Goal: Navigation & Orientation: Find specific page/section

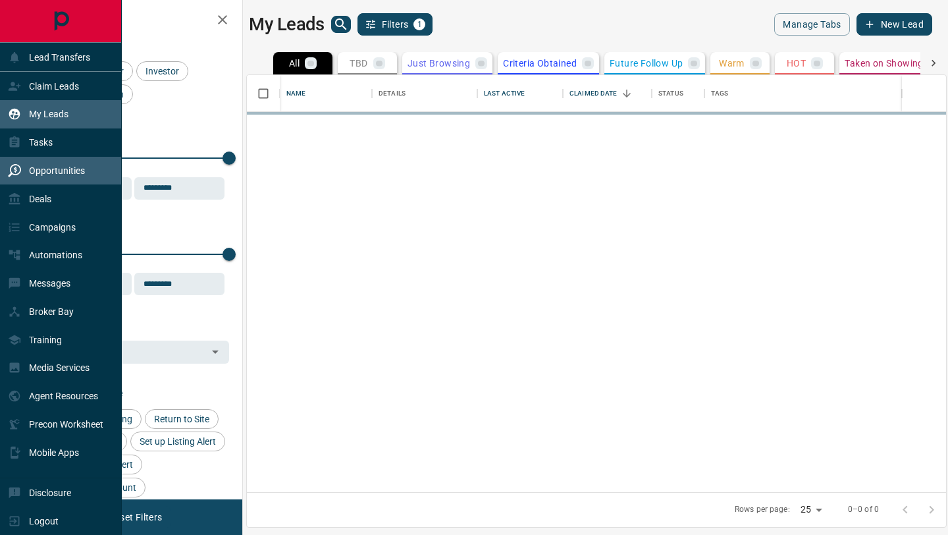
scroll to position [417, 699]
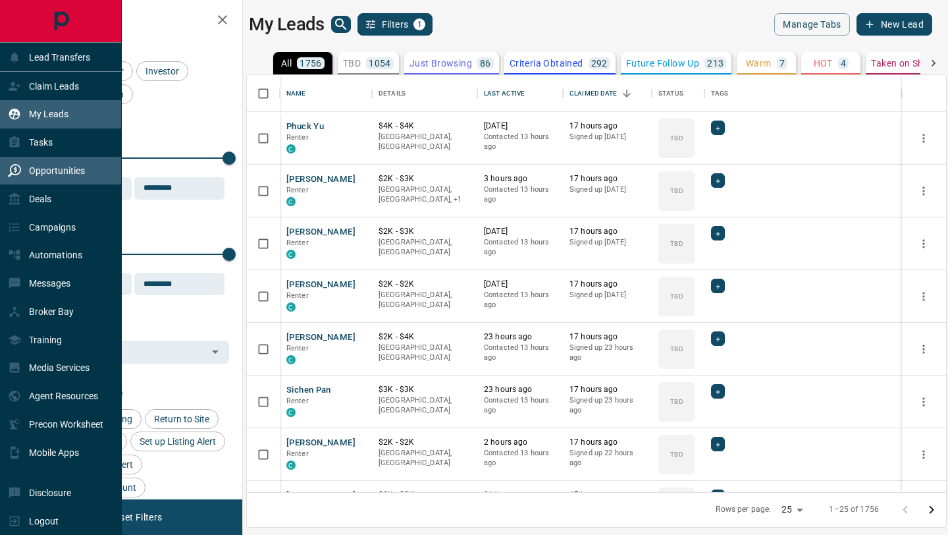
click at [24, 161] on div "Opportunities" at bounding box center [46, 171] width 77 height 22
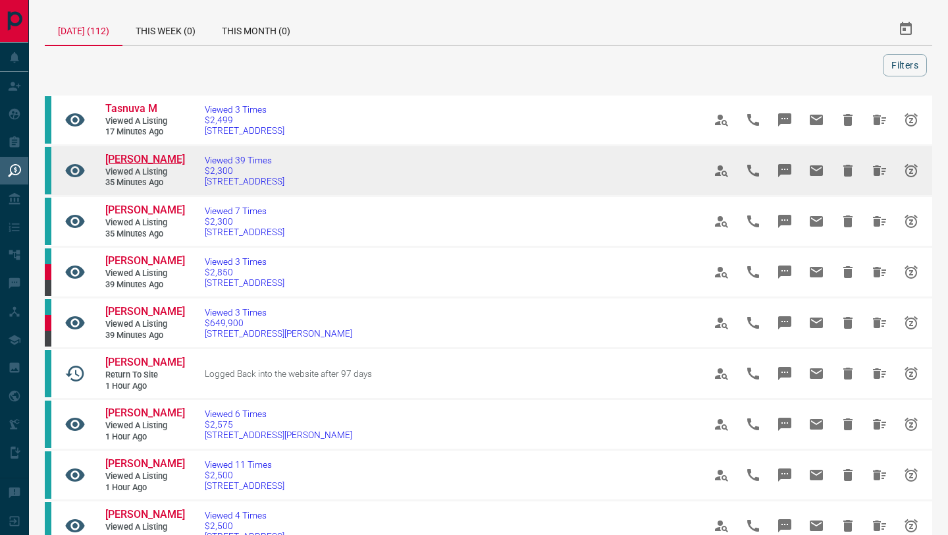
click at [120, 161] on span "[PERSON_NAME]" at bounding box center [145, 159] width 80 height 13
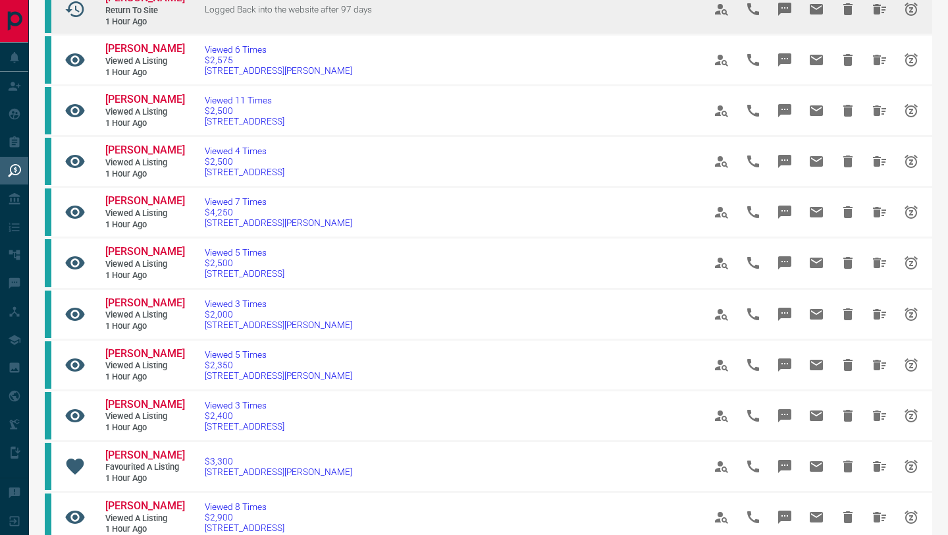
scroll to position [371, 0]
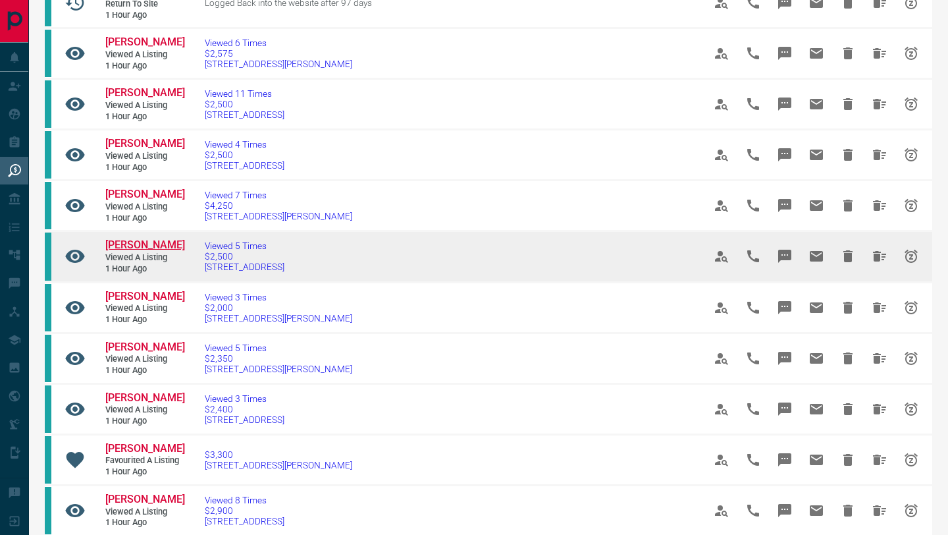
click at [126, 244] on span "[PERSON_NAME]" at bounding box center [145, 244] width 80 height 13
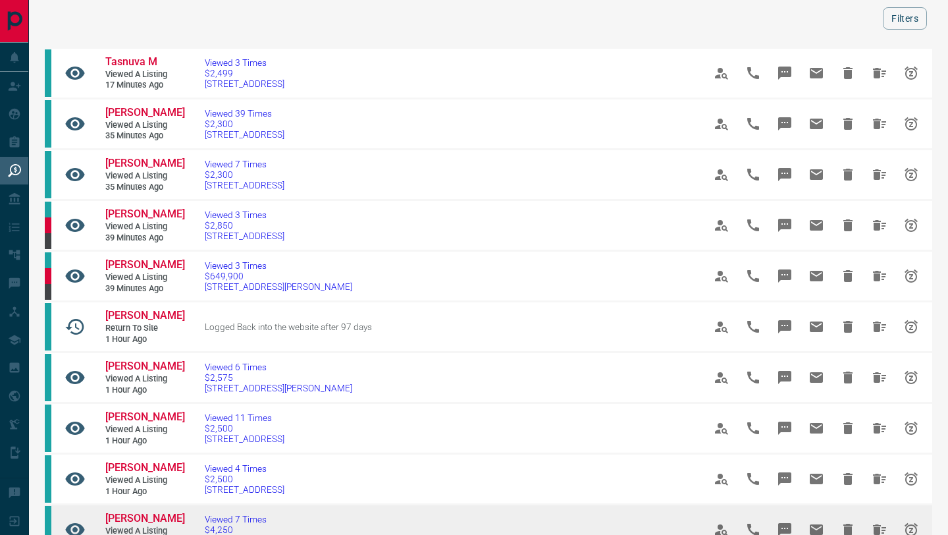
scroll to position [0, 0]
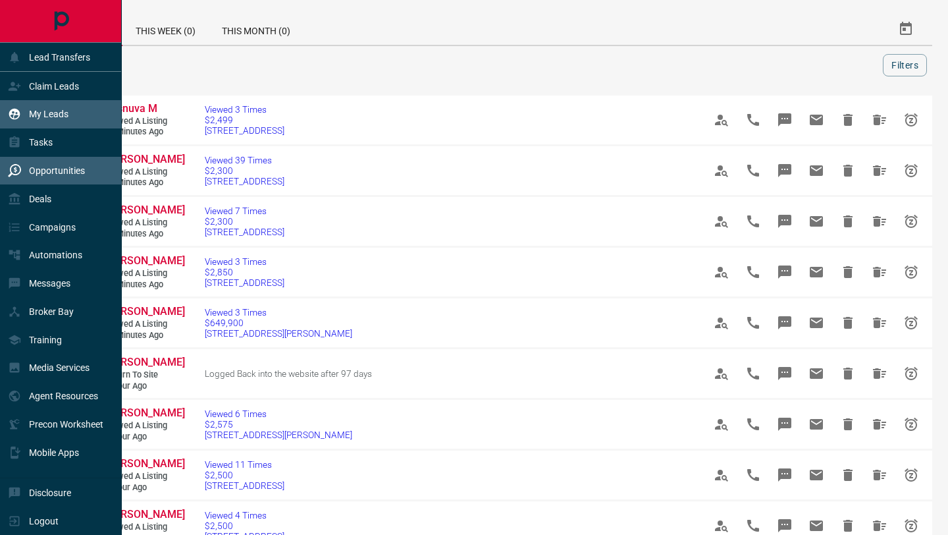
click at [59, 118] on p "My Leads" at bounding box center [48, 114] width 39 height 11
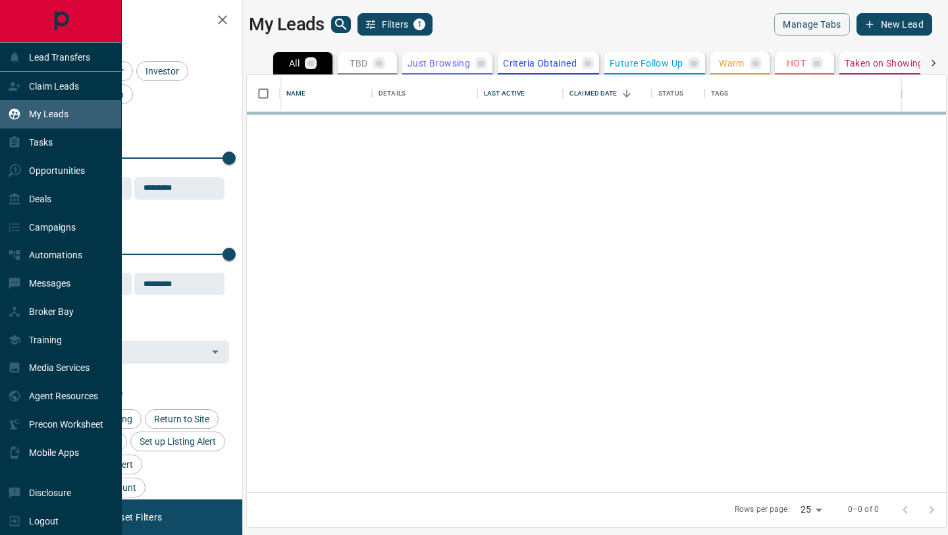
scroll to position [417, 699]
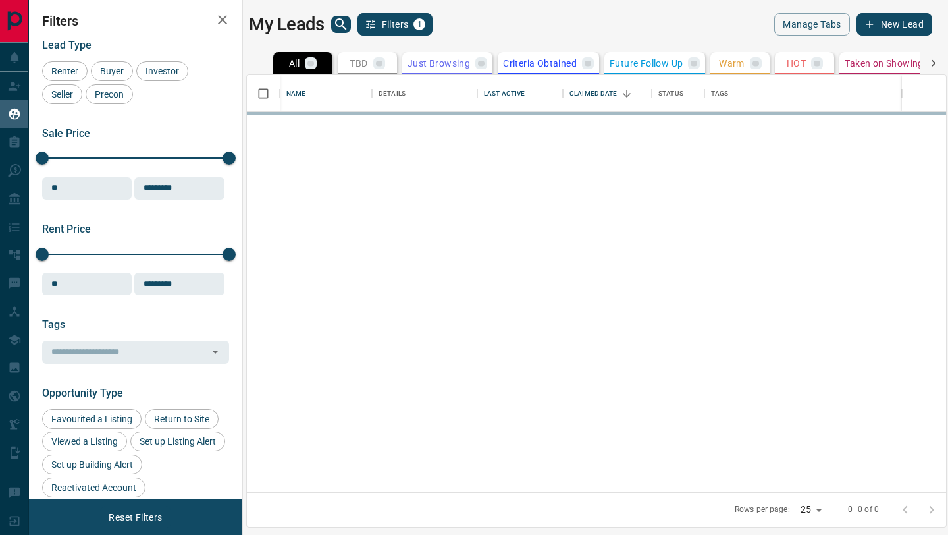
click at [345, 25] on icon "search button" at bounding box center [341, 24] width 16 height 16
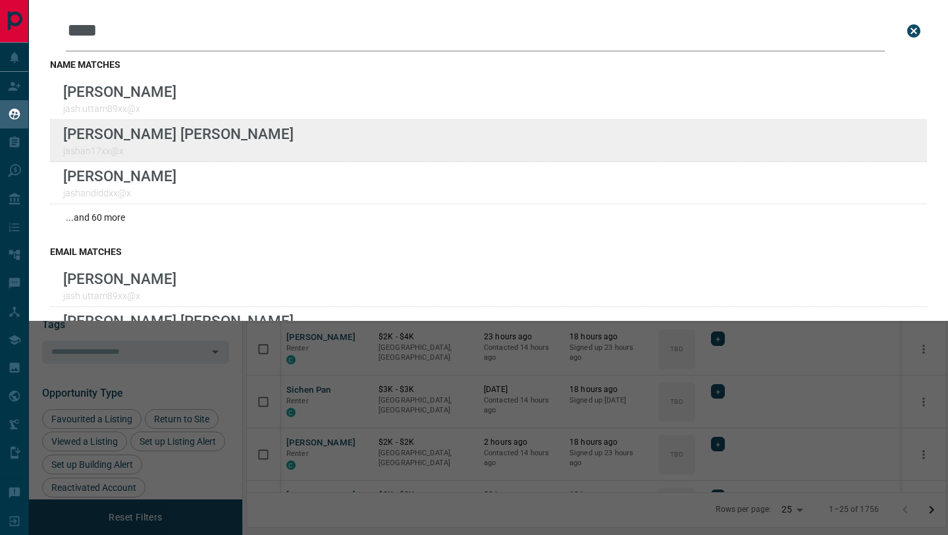
type input "****"
click at [0, 0] on div "Lead Transfers Claim Leads My Leads Tasks Opportunities Deals Campaigns Automat…" at bounding box center [474, 259] width 948 height 518
